Goal: Check status: Check status

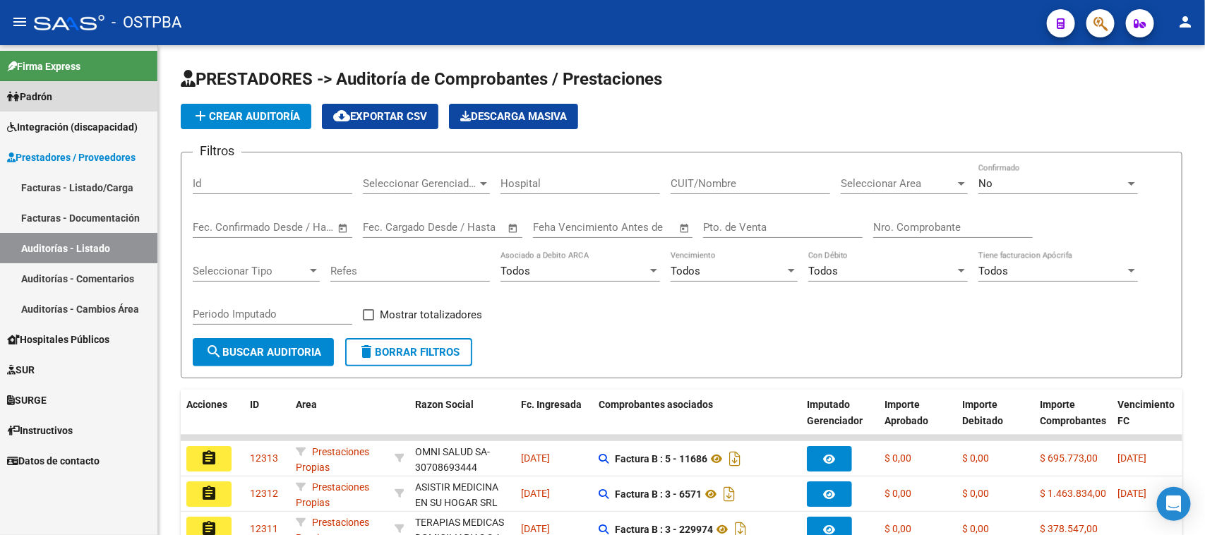
click at [44, 94] on span "Padrón" at bounding box center [29, 97] width 45 height 16
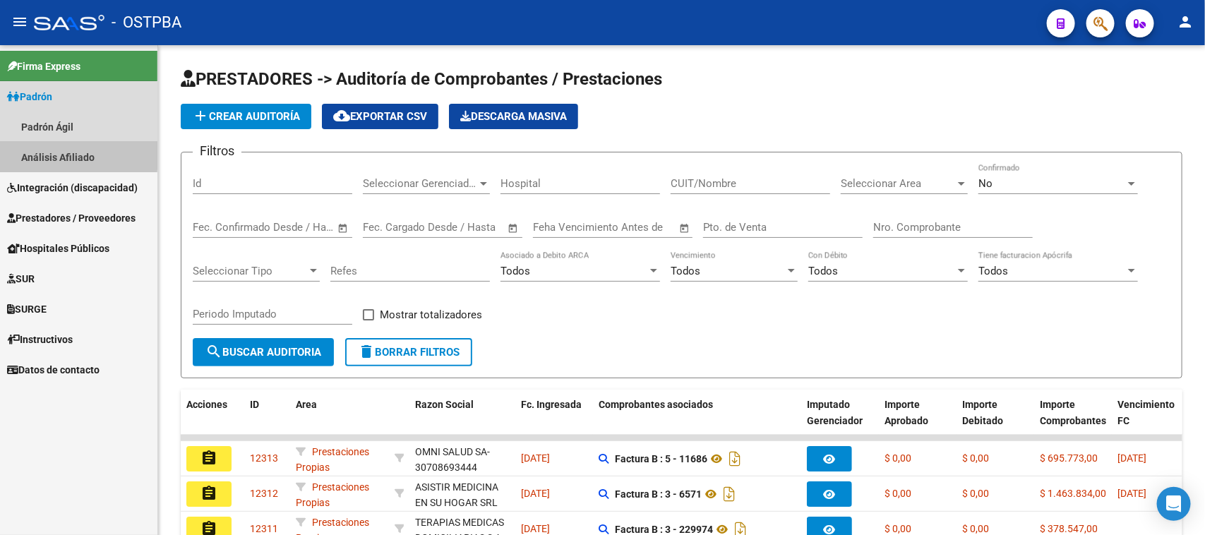
click at [44, 152] on link "Análisis Afiliado" at bounding box center [78, 157] width 157 height 30
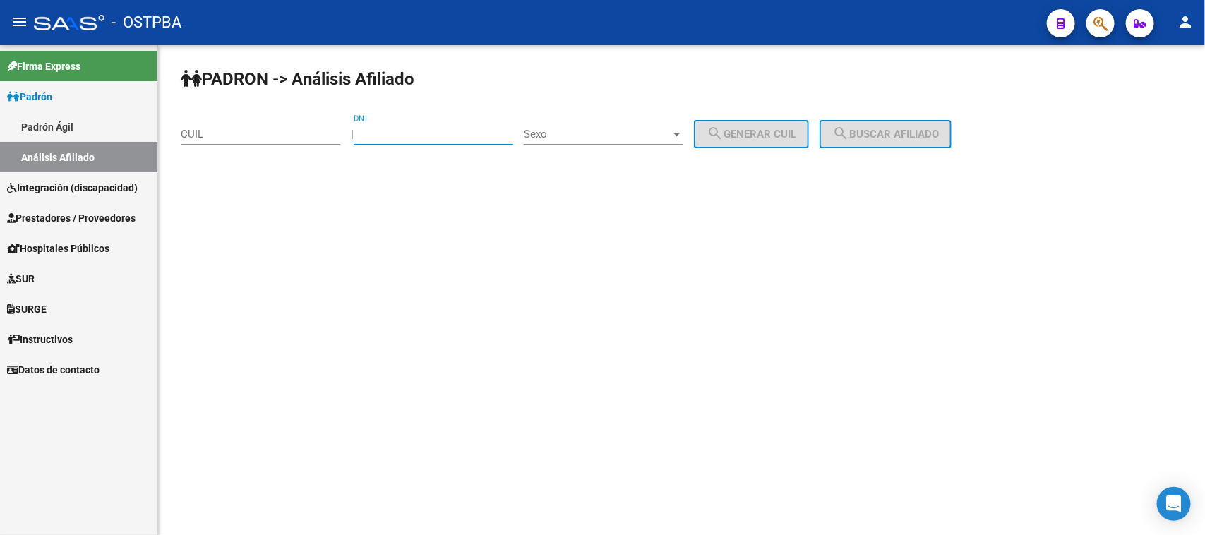
click at [440, 135] on input "DNI" at bounding box center [434, 134] width 160 height 13
paste input "95094615"
type input "95094615"
click at [548, 128] on span "Sexo" at bounding box center [597, 134] width 147 height 13
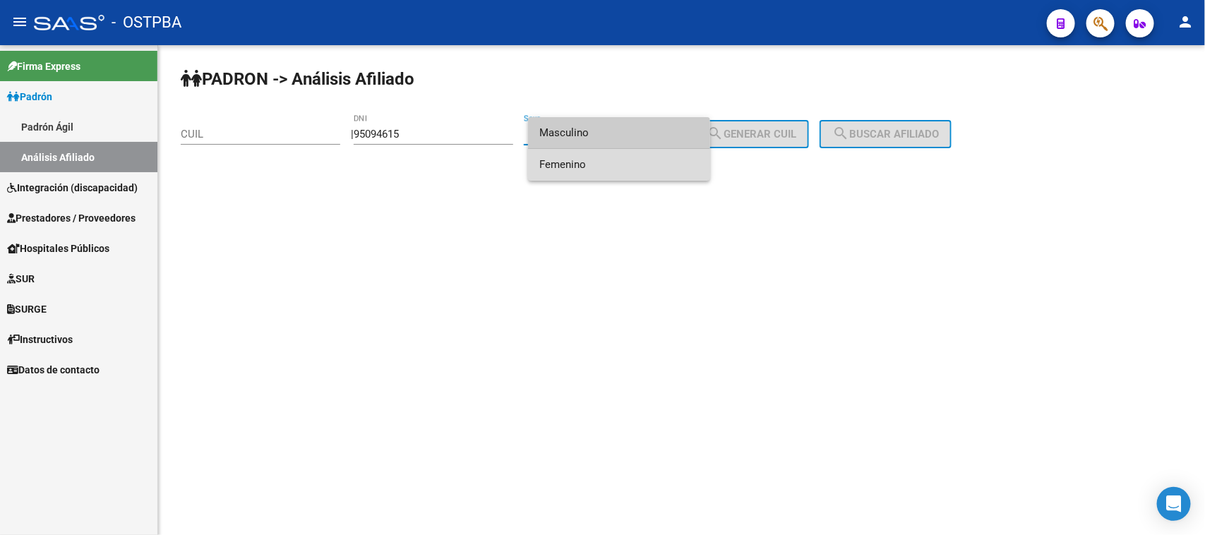
click at [563, 161] on span "Femenino" at bounding box center [619, 165] width 160 height 32
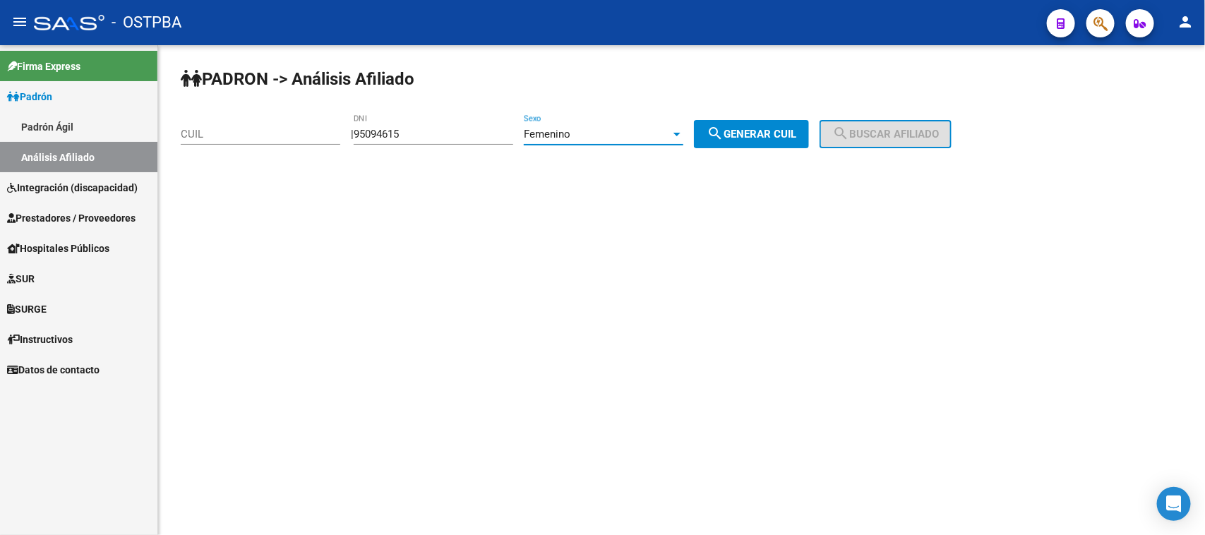
click at [757, 125] on button "search Generar CUIL" at bounding box center [751, 134] width 115 height 28
type input "27-95094615-1"
click at [899, 128] on span "search Buscar afiliado" at bounding box center [885, 134] width 107 height 13
